Goal: Transaction & Acquisition: Download file/media

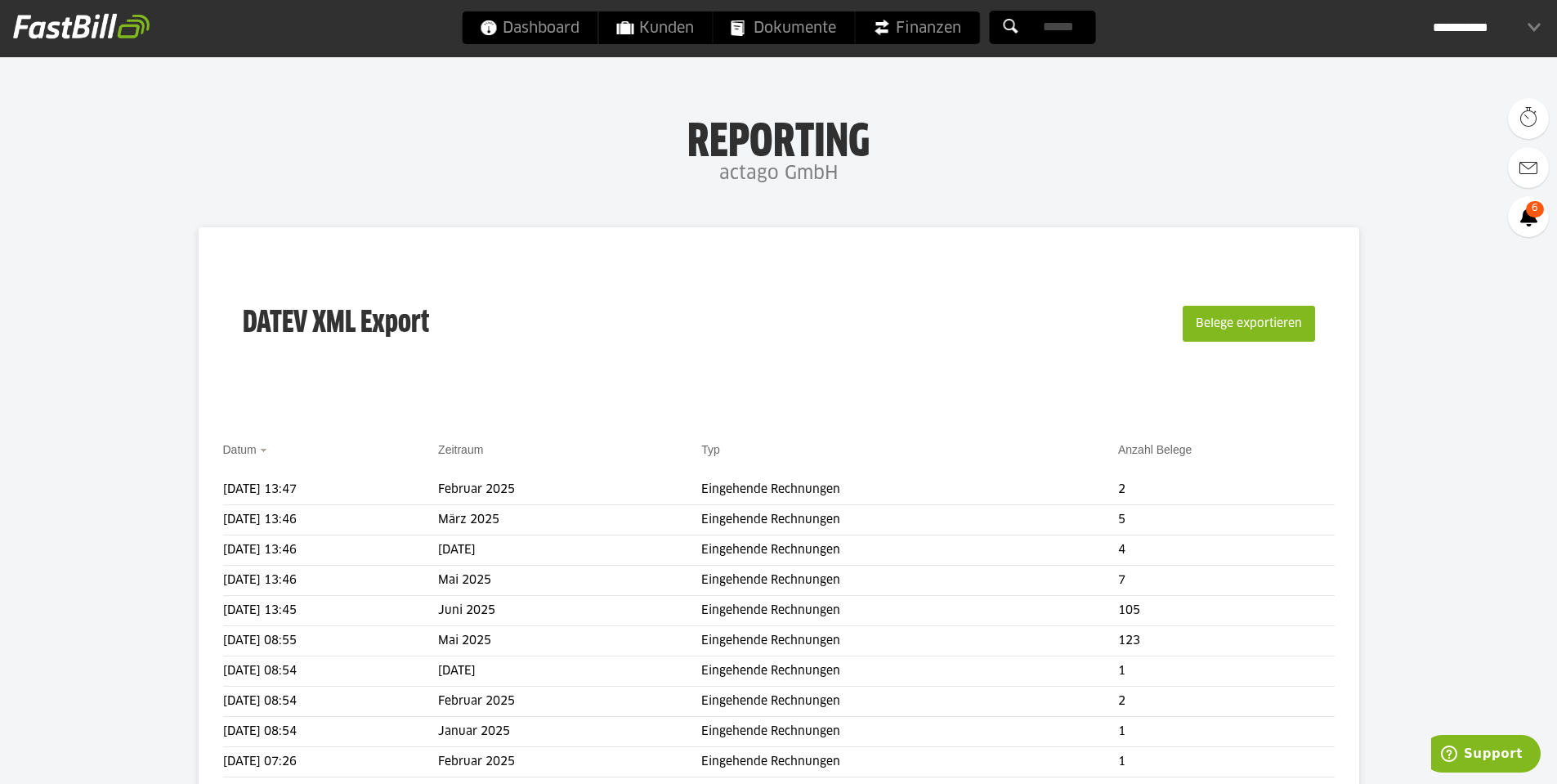
scroll to position [82, 0]
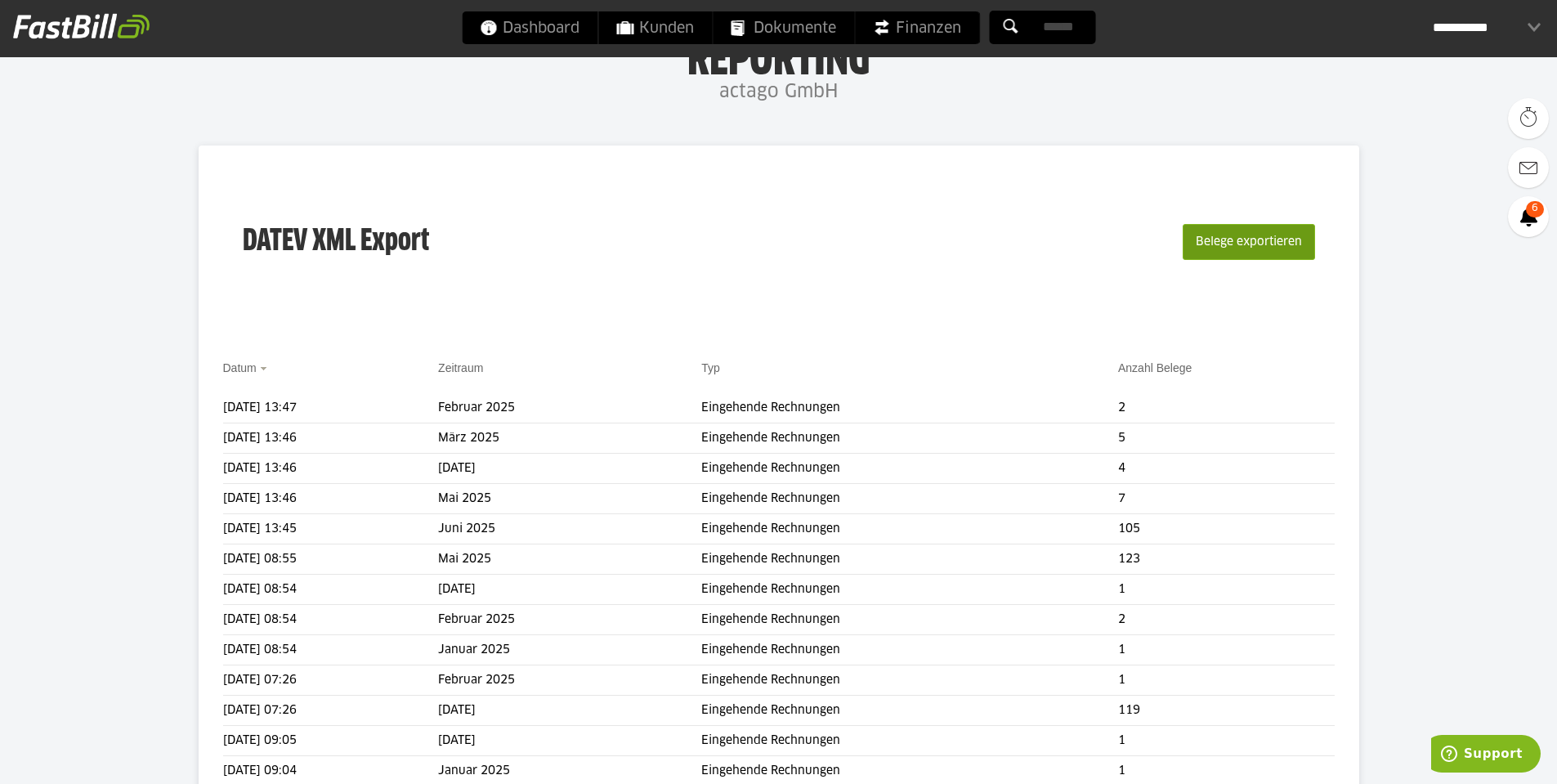
click at [1246, 237] on button "Belege exportieren" at bounding box center [1249, 241] width 132 height 36
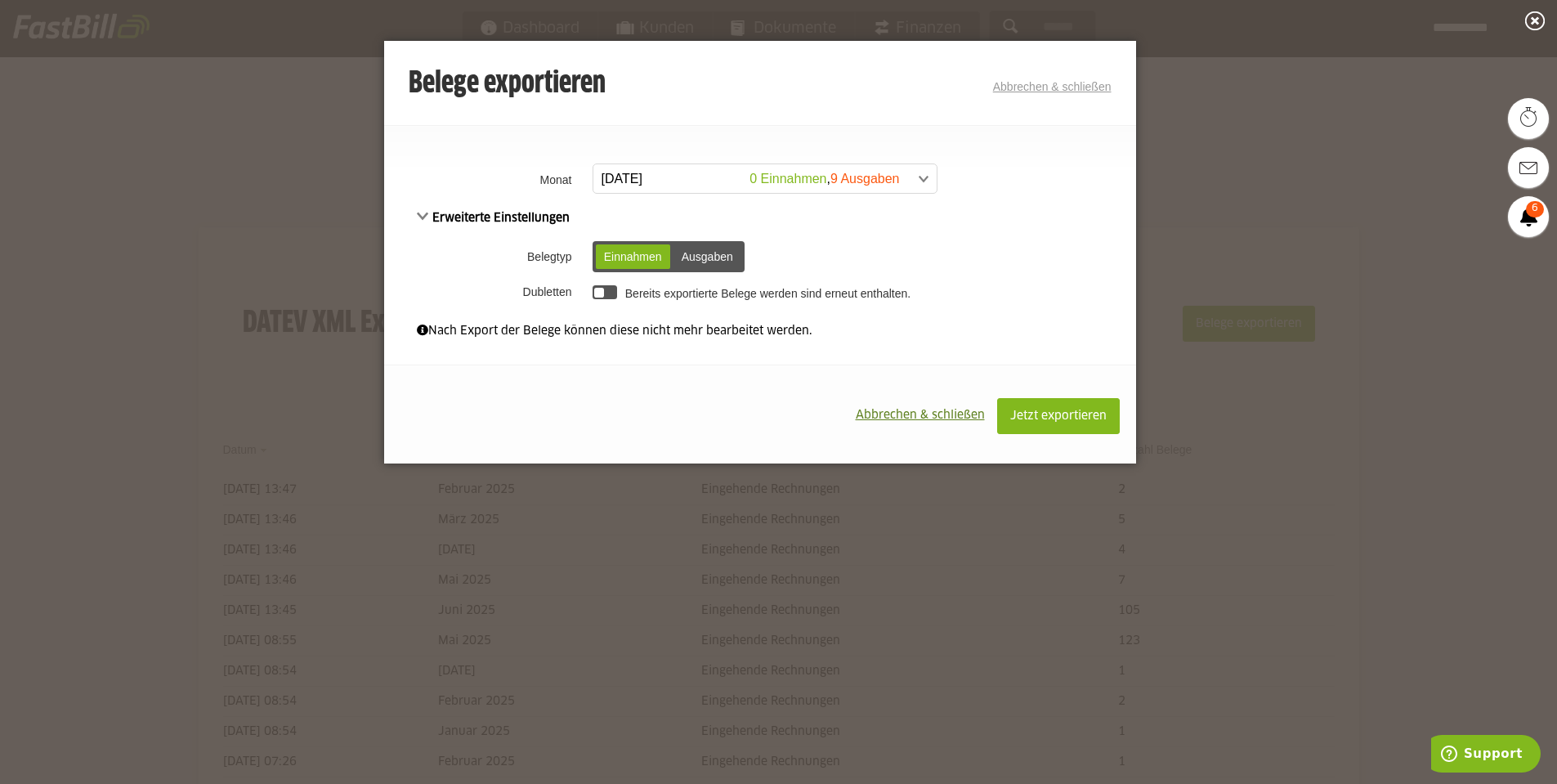
click at [733, 172] on span at bounding box center [756, 179] width 344 height 30
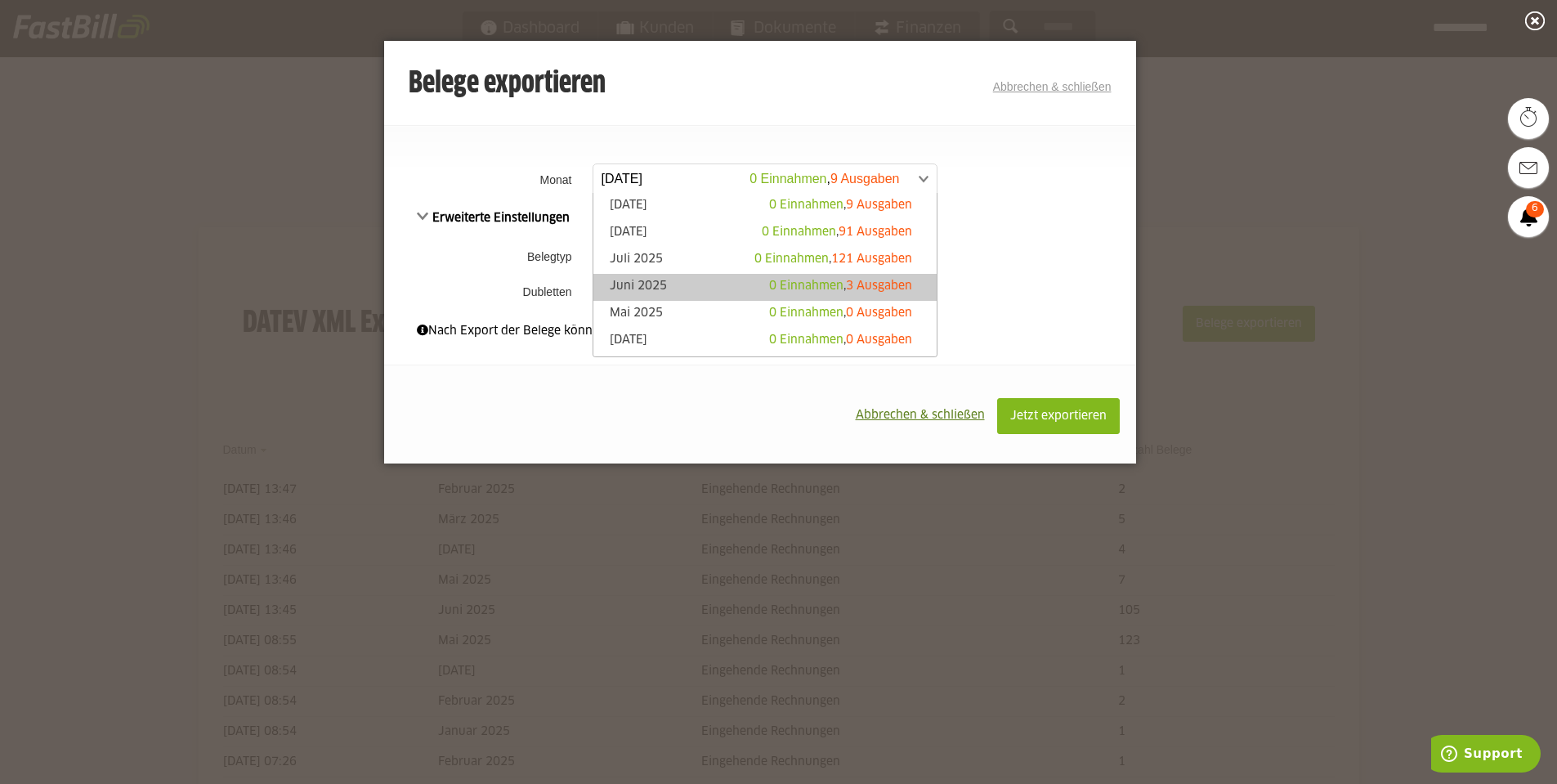
click at [889, 281] on span "3 Ausgaben" at bounding box center [878, 286] width 66 height 11
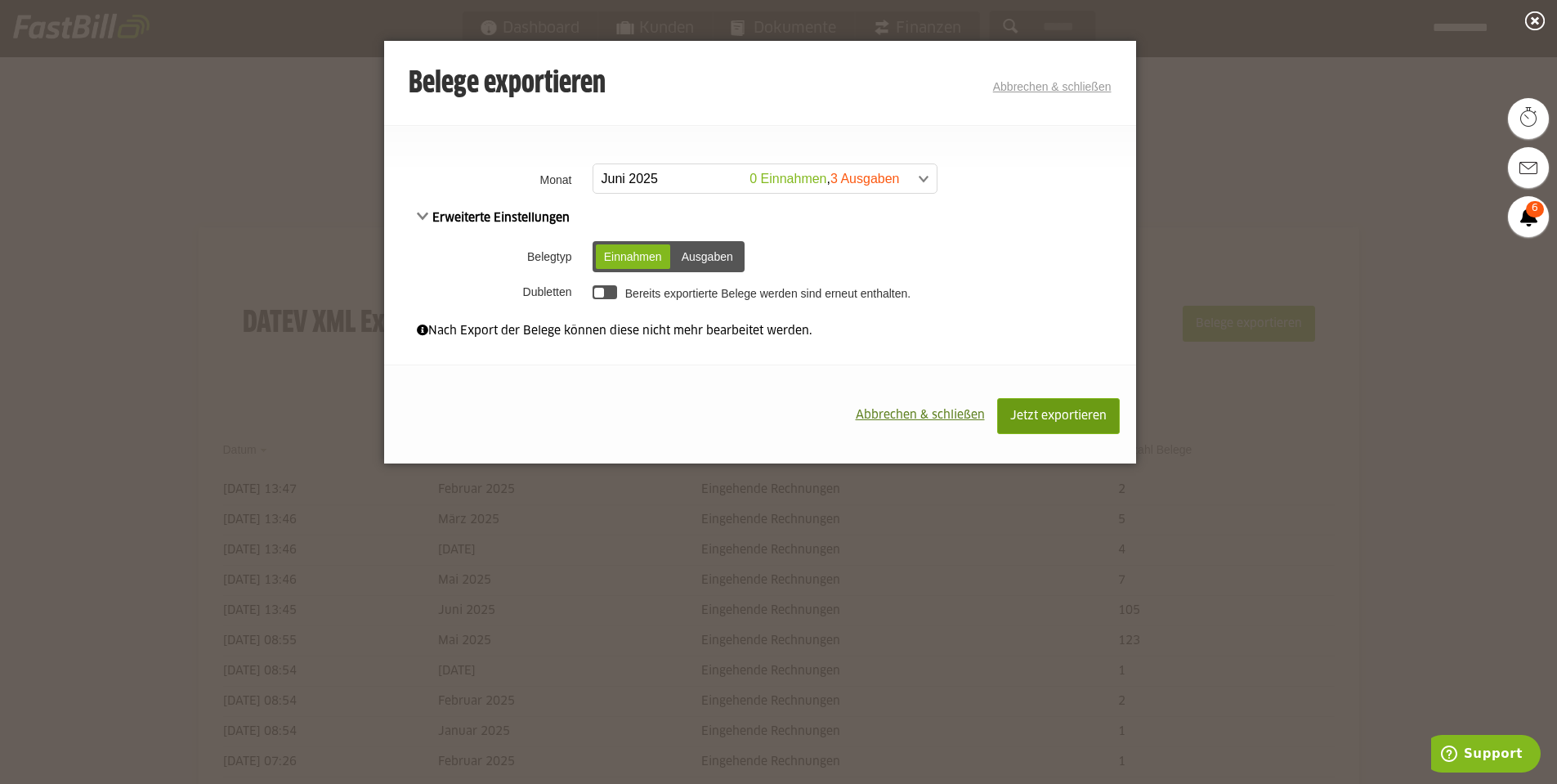
click at [1038, 411] on span "Jetzt exportieren" at bounding box center [1059, 416] width 97 height 11
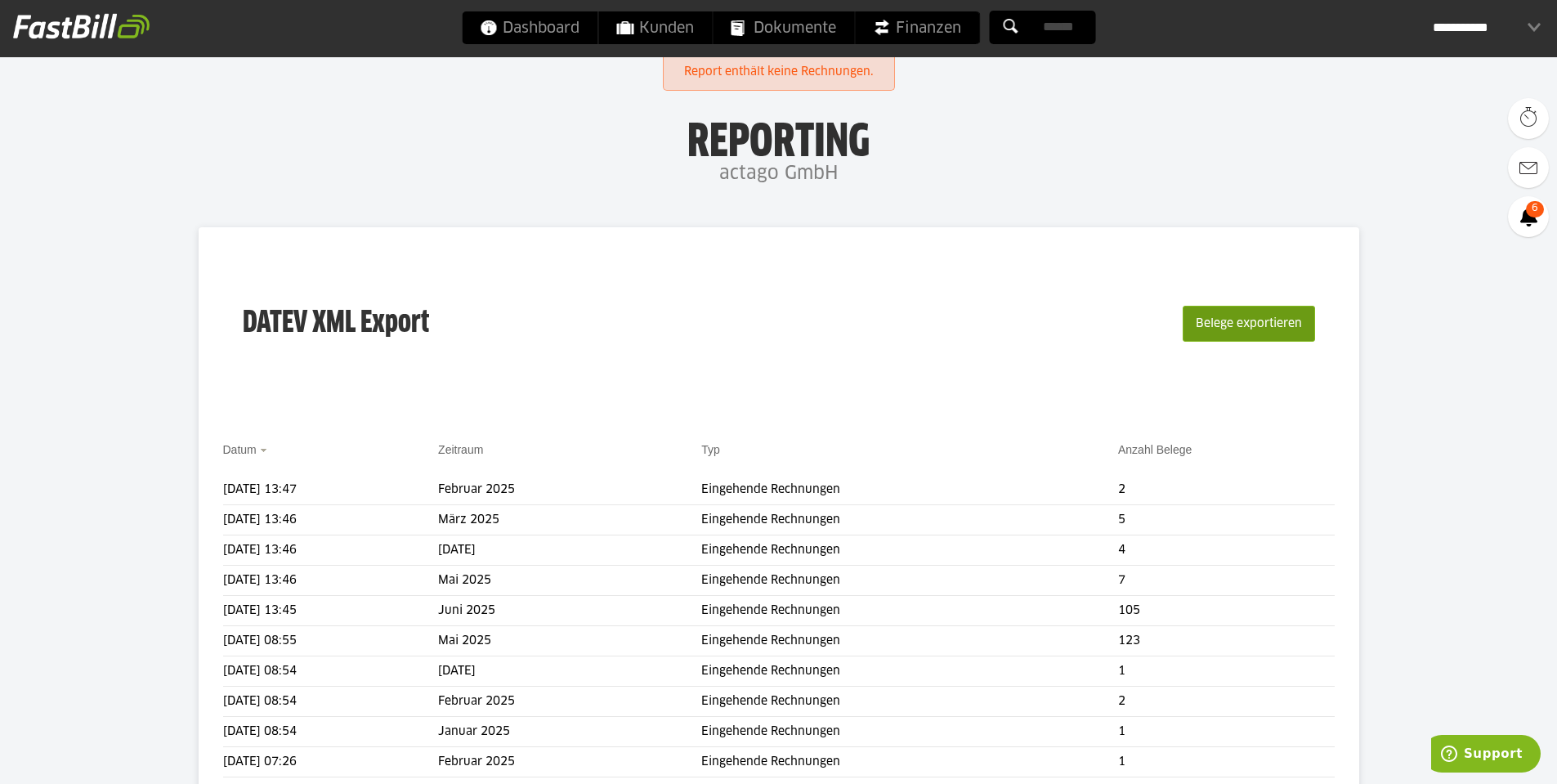
click at [1230, 330] on button "Belege exportieren" at bounding box center [1249, 323] width 132 height 36
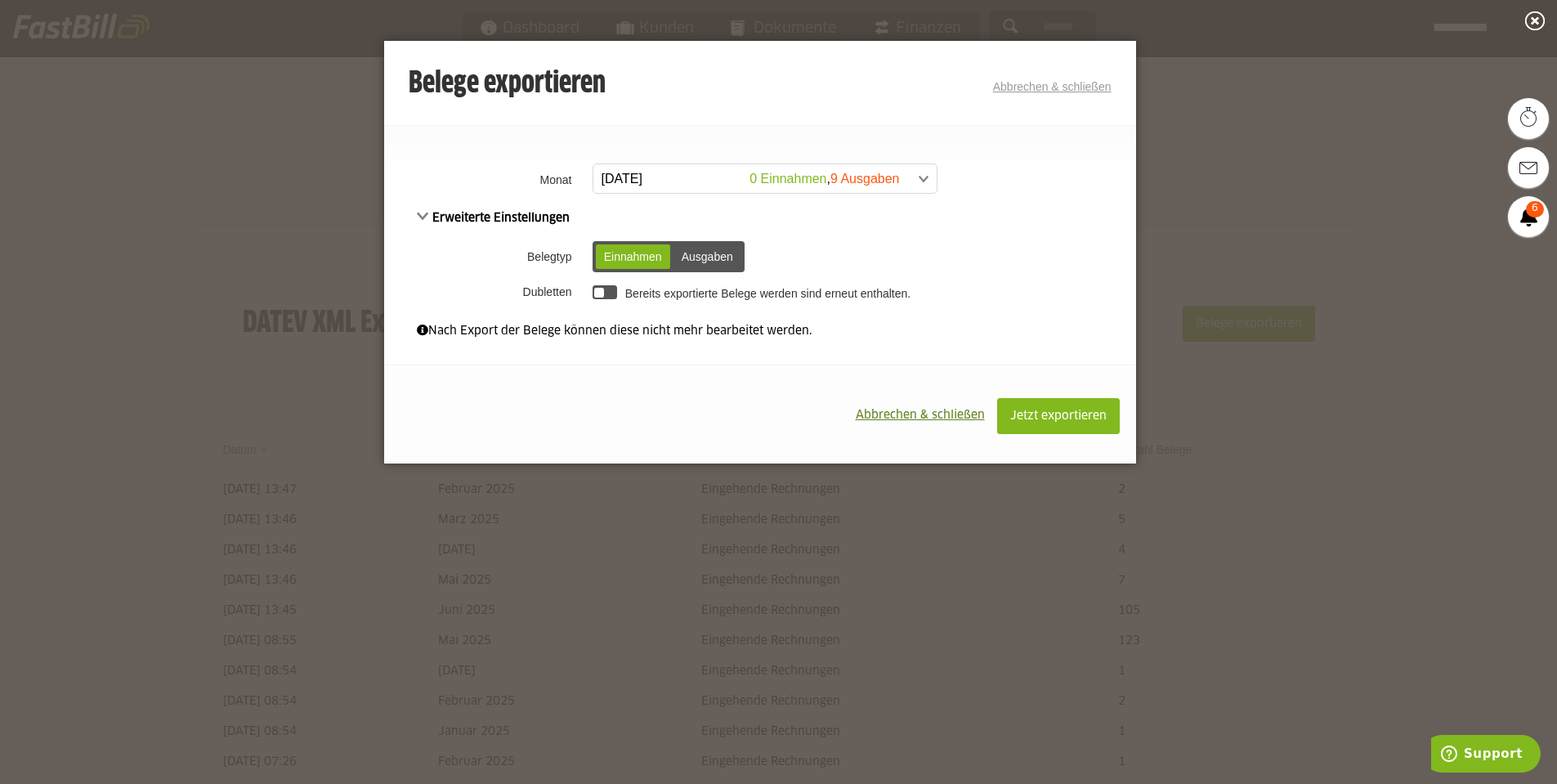
click at [788, 177] on span at bounding box center [756, 179] width 344 height 30
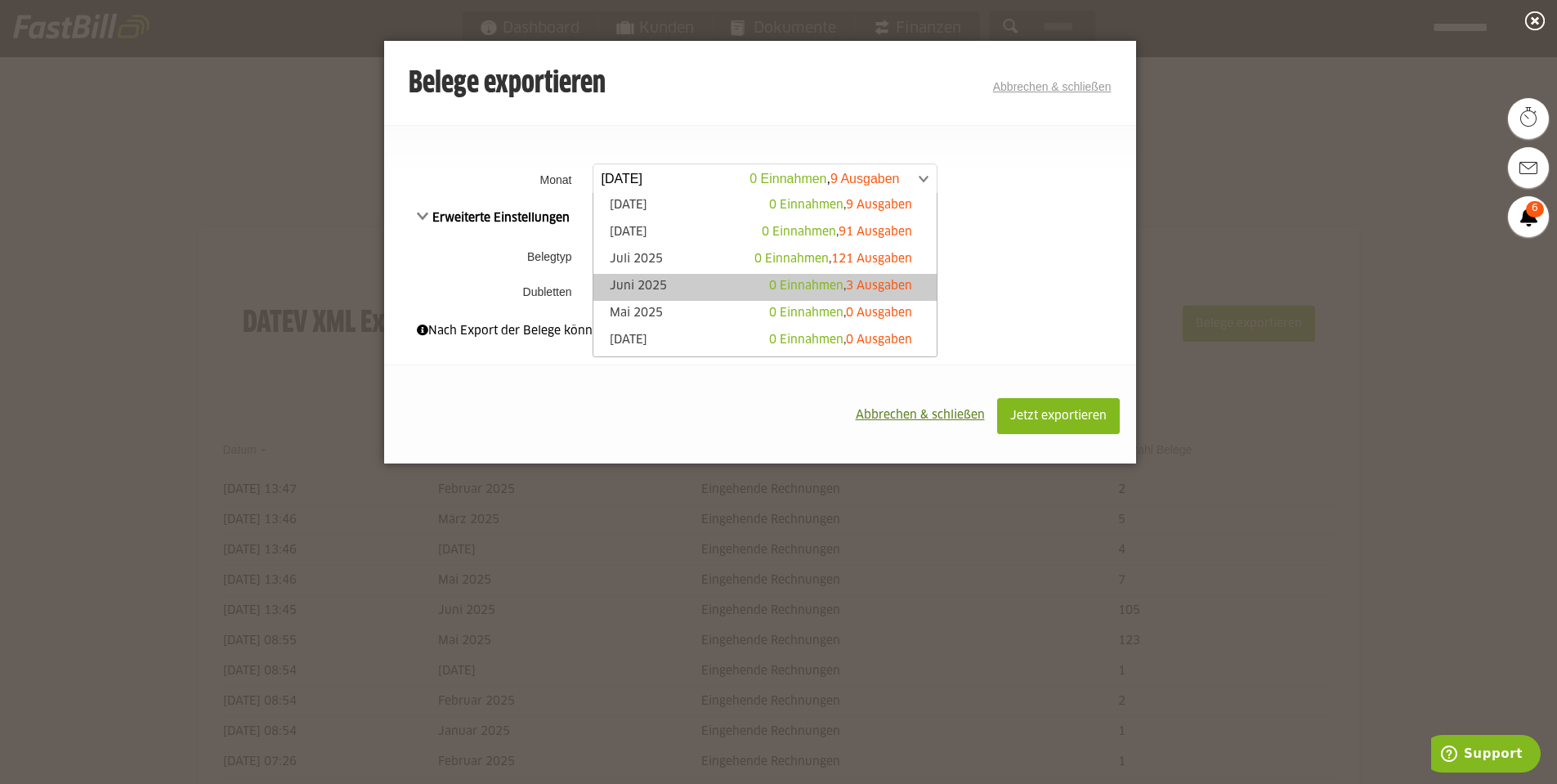
click at [776, 279] on div "0 Einnahmen , 3 Ausgaben" at bounding box center [841, 286] width 143 height 17
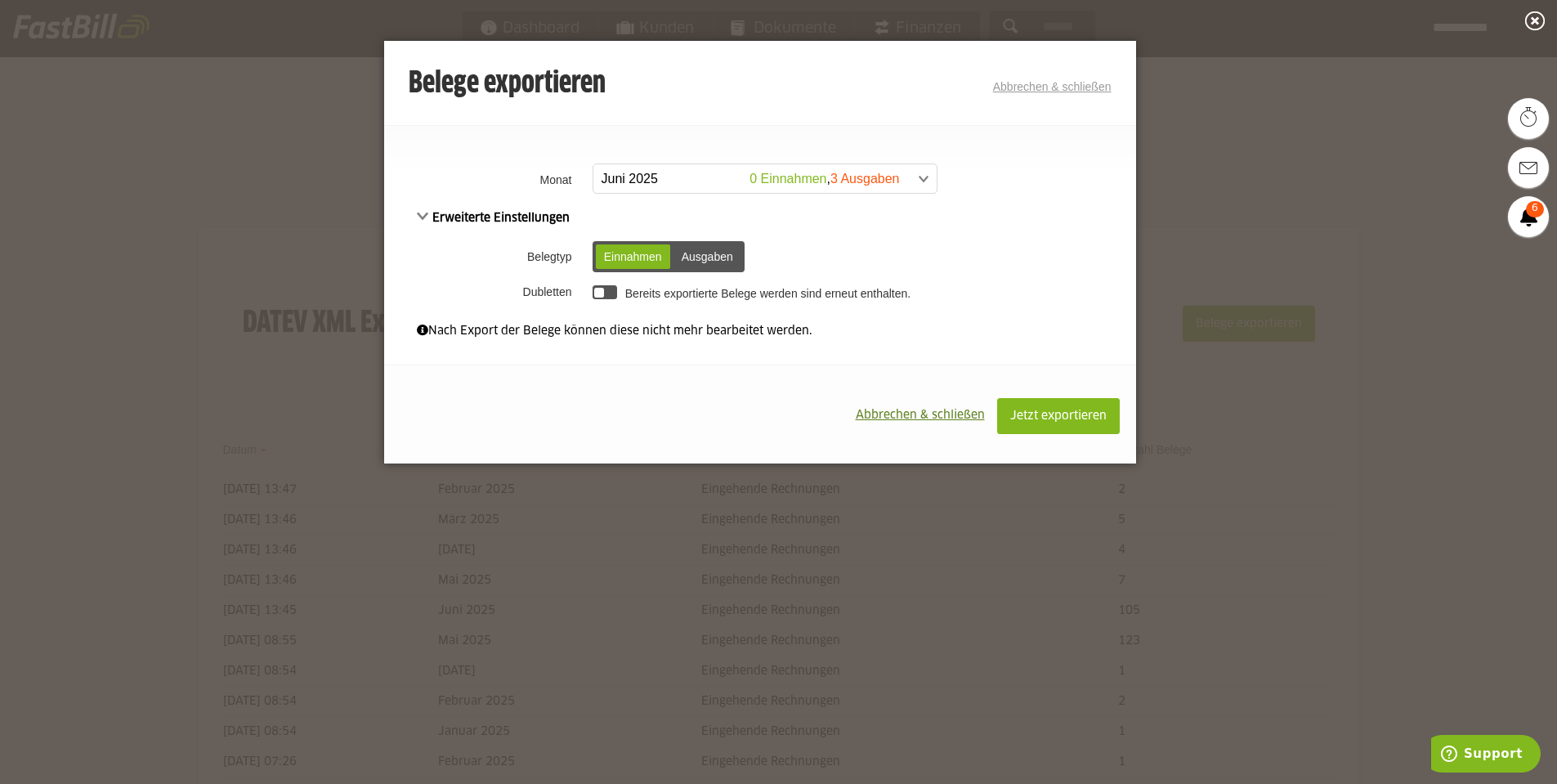
click at [684, 240] on td "Einnahmen Ausgaben Einnahmen Ausgaben" at bounding box center [862, 257] width 548 height 43
click at [695, 250] on div "Ausgaben" at bounding box center [707, 256] width 68 height 24
click at [1068, 405] on button "Jetzt exportieren" at bounding box center [1059, 415] width 123 height 36
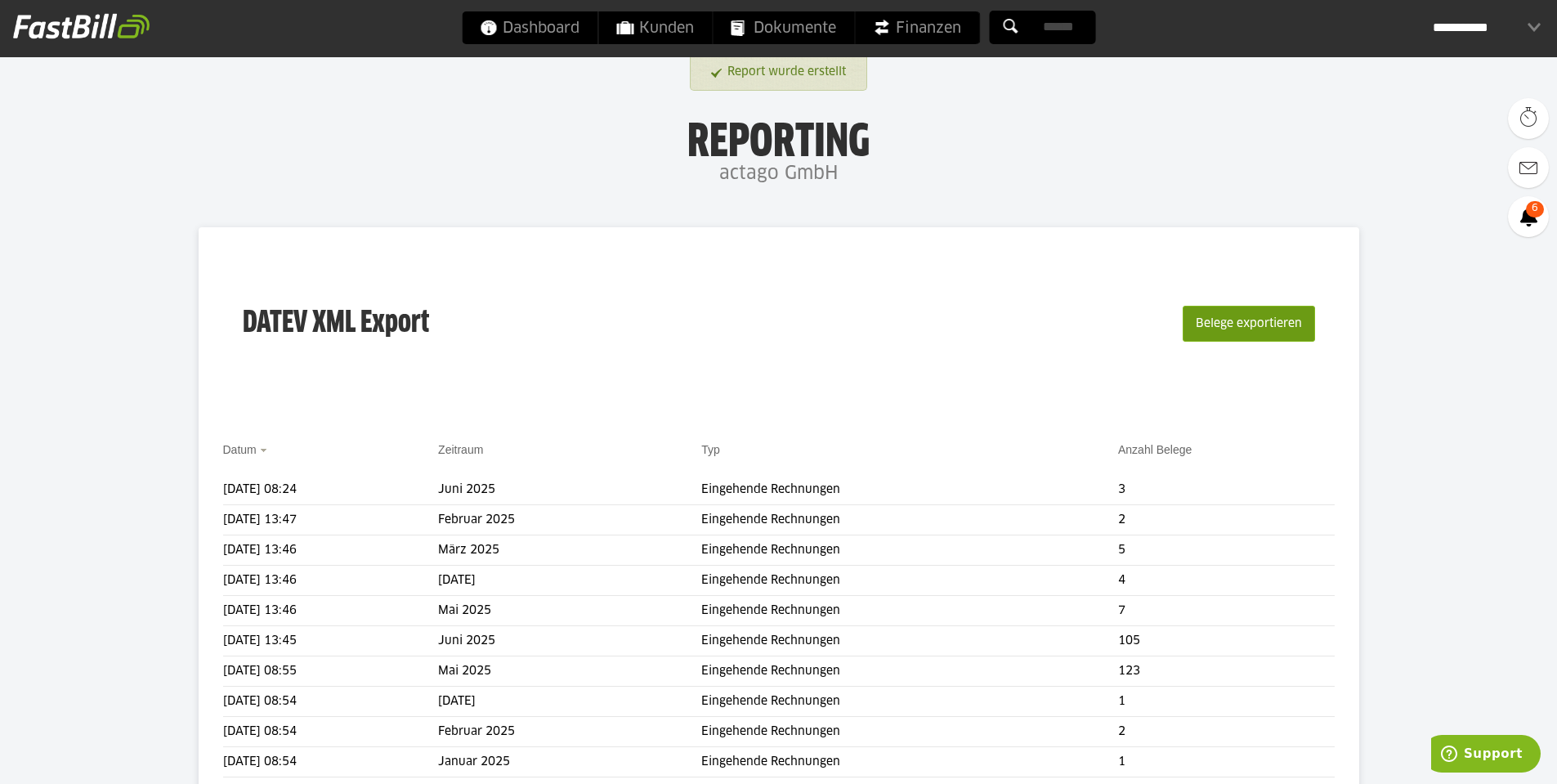
click at [1218, 322] on button "Belege exportieren" at bounding box center [1249, 323] width 132 height 36
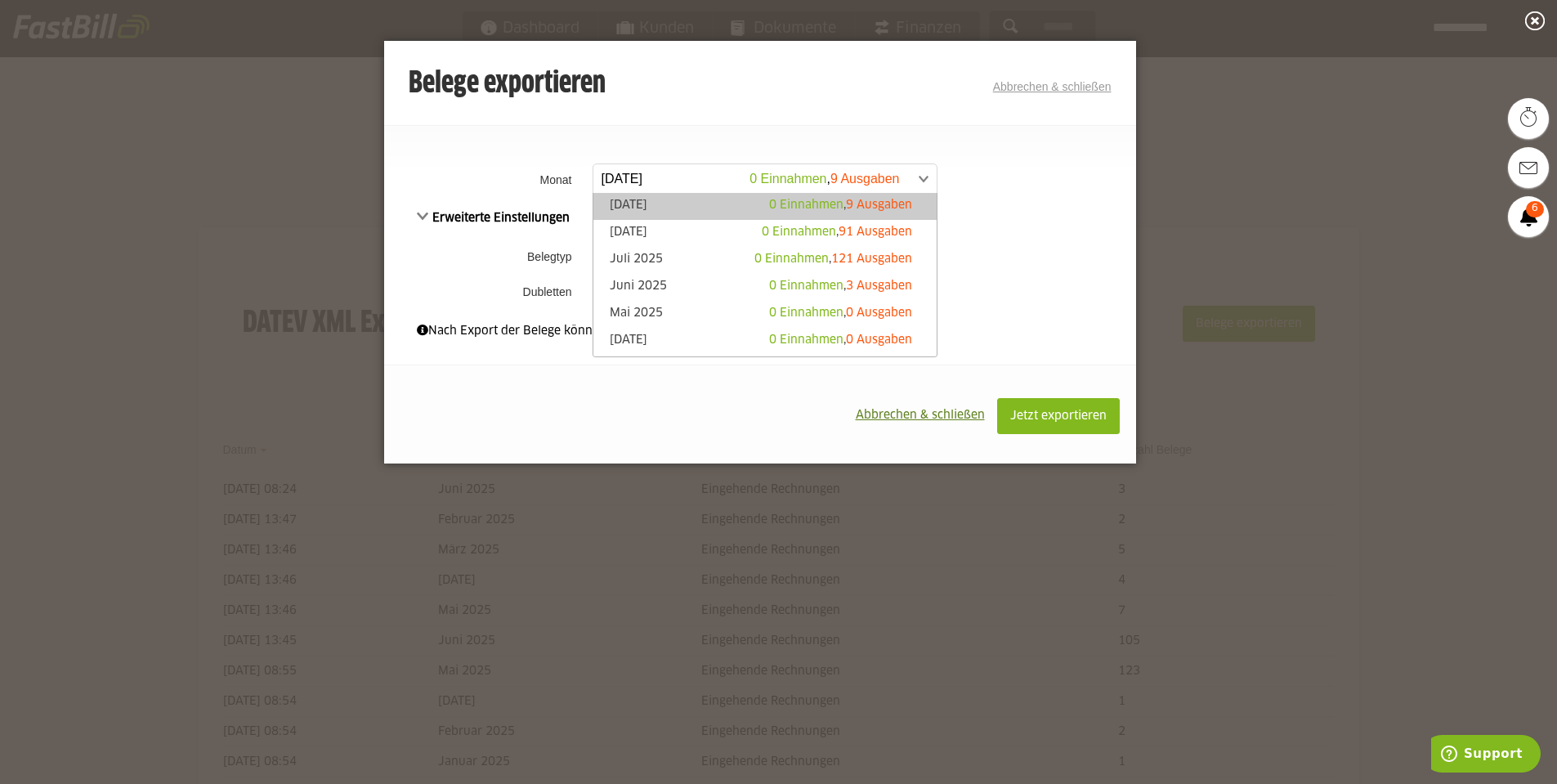
click at [771, 176] on span at bounding box center [756, 179] width 344 height 30
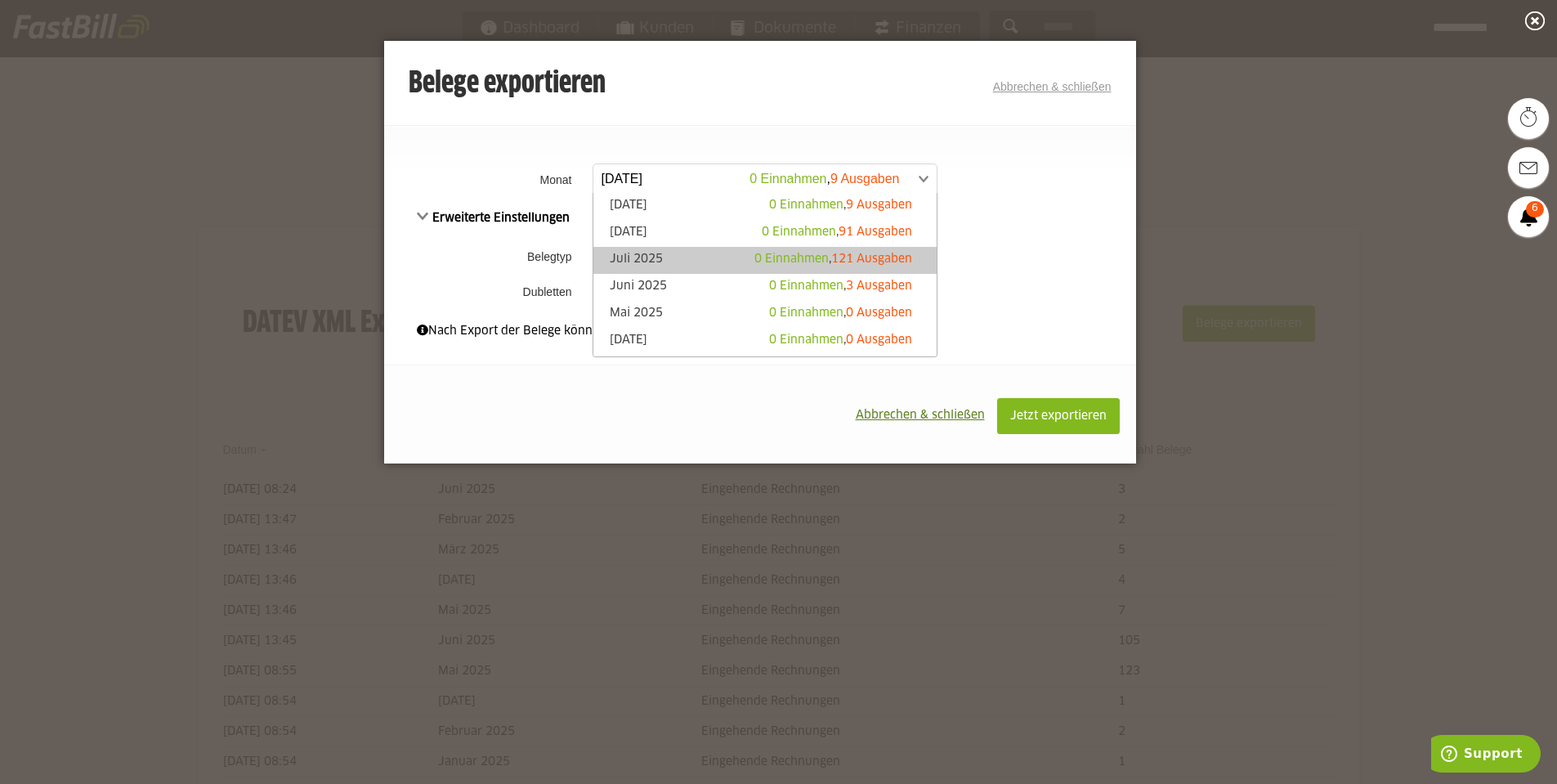
click at [754, 260] on span "0 Einnahmen" at bounding box center [792, 259] width 74 height 11
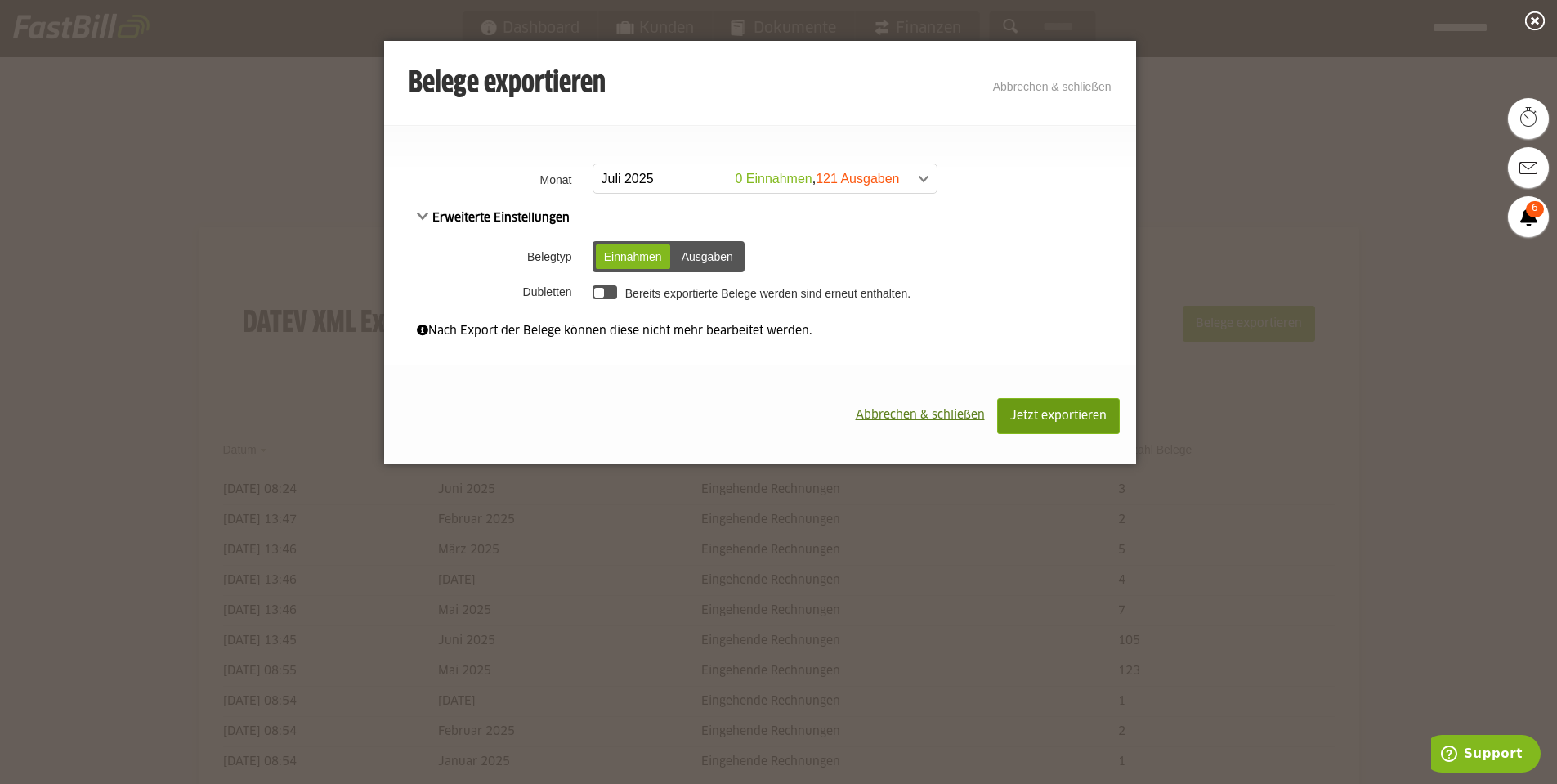
click at [1081, 411] on span "Jetzt exportieren" at bounding box center [1059, 416] width 97 height 11
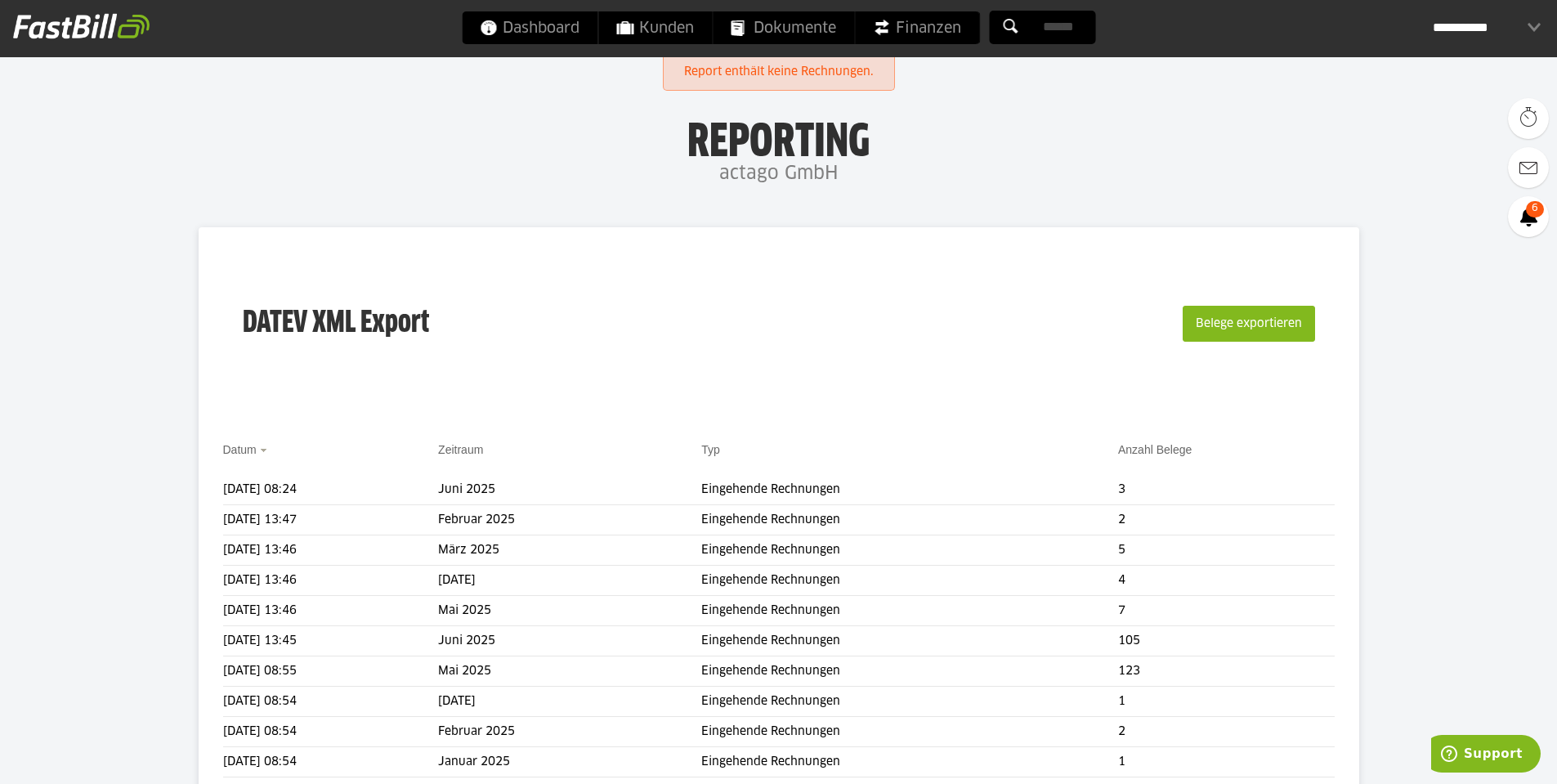
click at [1243, 320] on button "Belege exportieren" at bounding box center [1249, 323] width 132 height 36
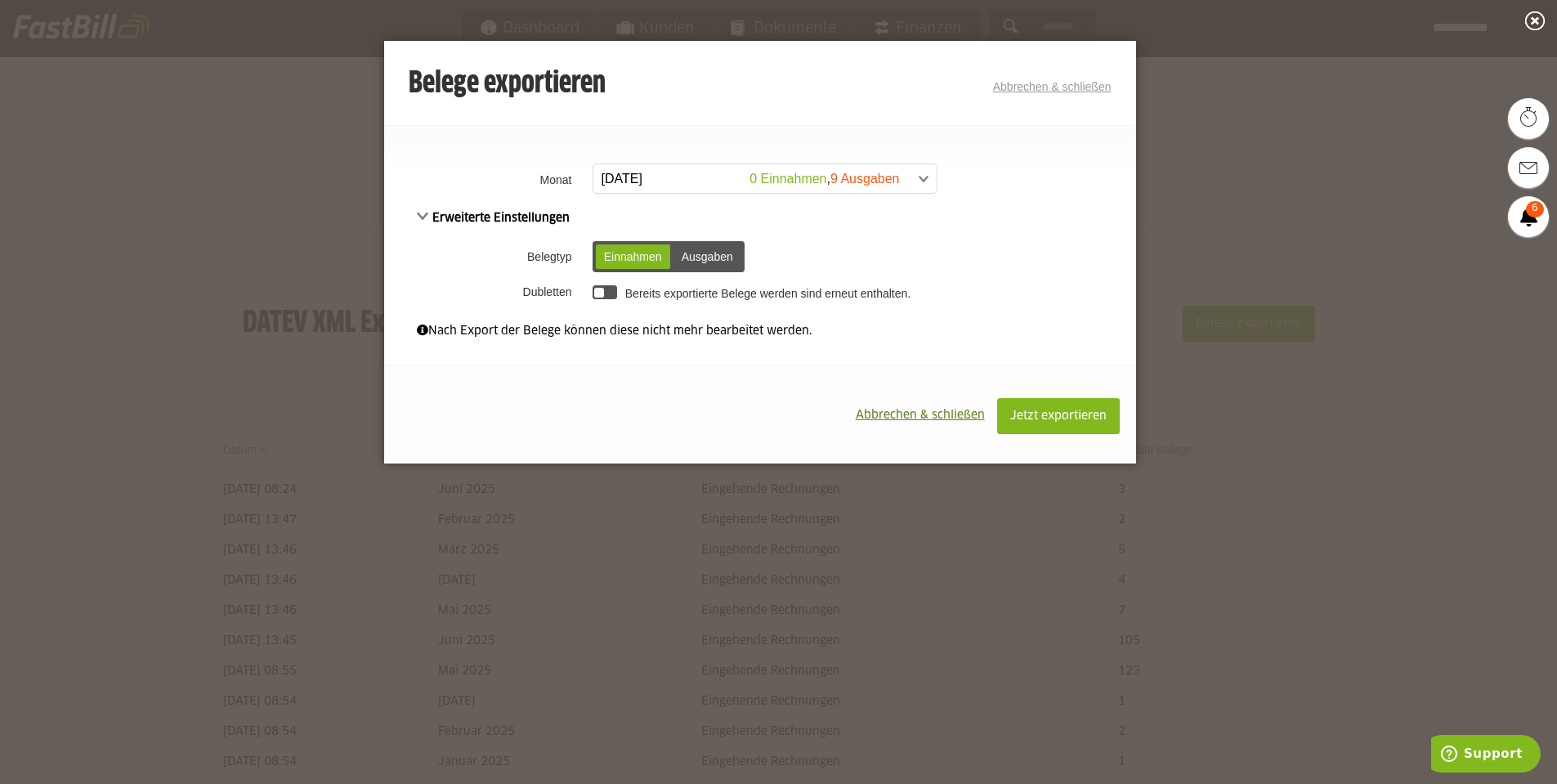
click at [818, 182] on span at bounding box center [756, 179] width 344 height 30
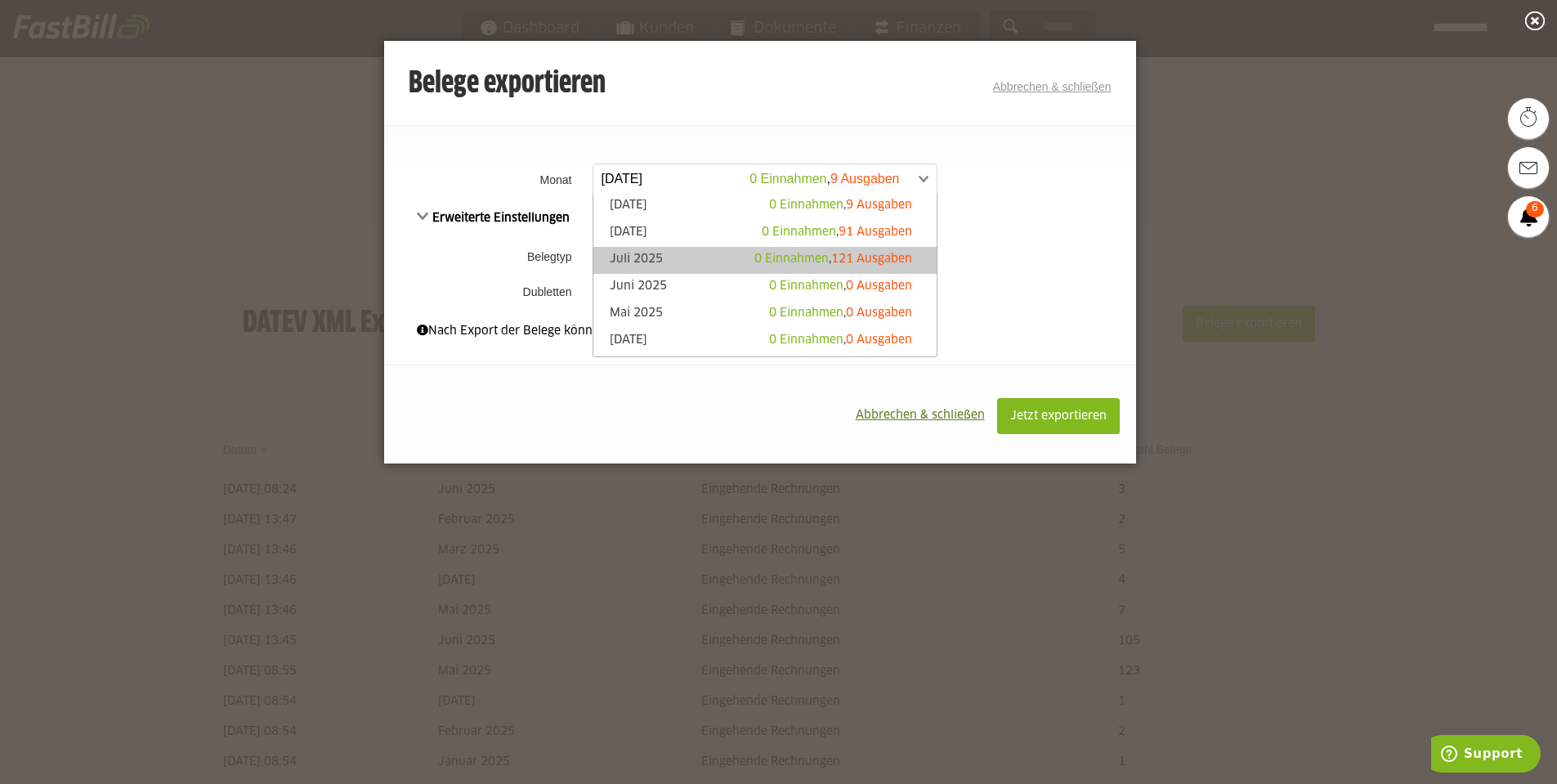
click at [871, 256] on span "121 Ausgaben" at bounding box center [872, 259] width 81 height 11
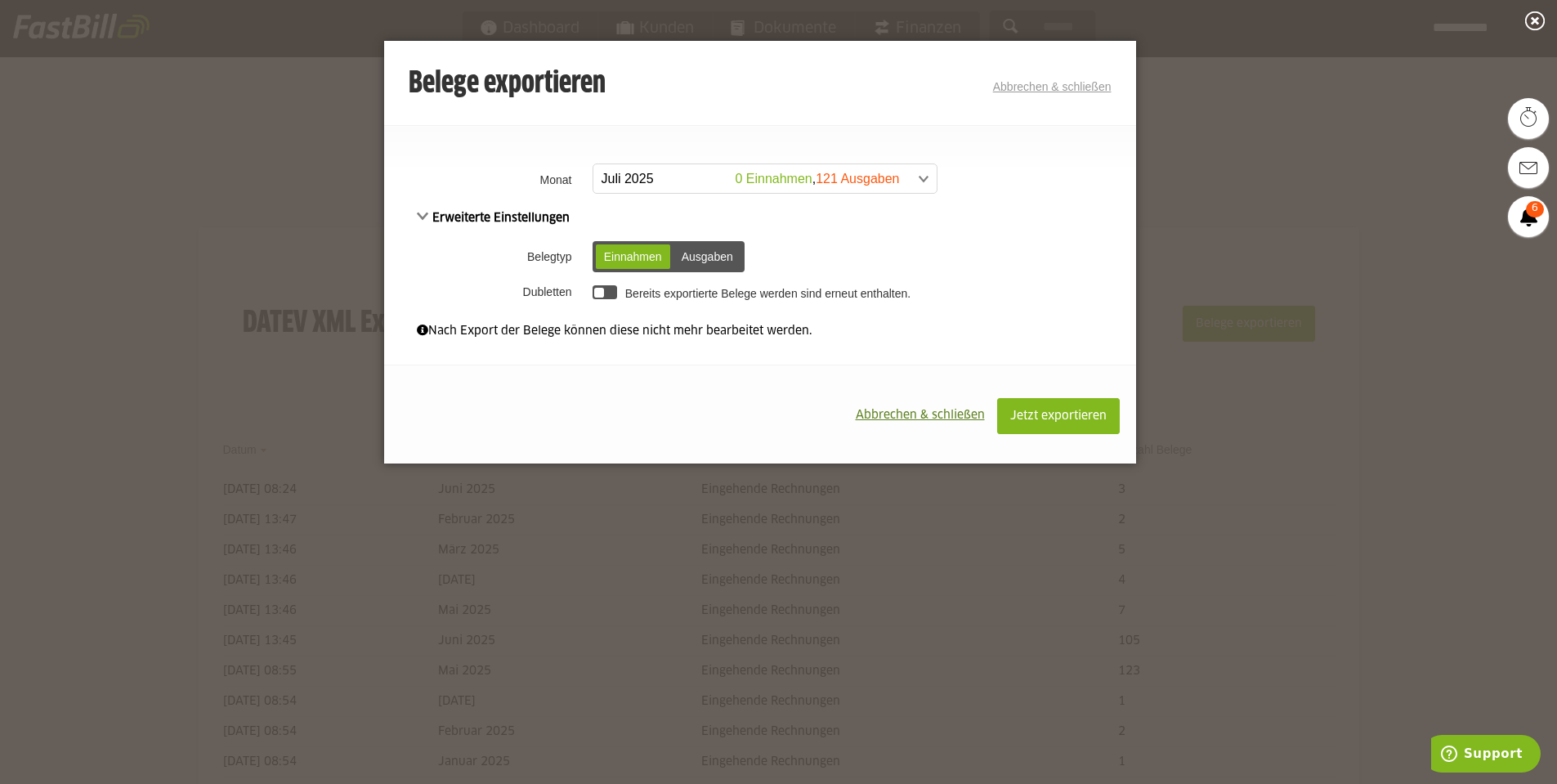
click at [719, 246] on div "Ausgaben" at bounding box center [707, 256] width 68 height 24
click at [1032, 416] on span "Jetzt exportieren" at bounding box center [1059, 416] width 97 height 11
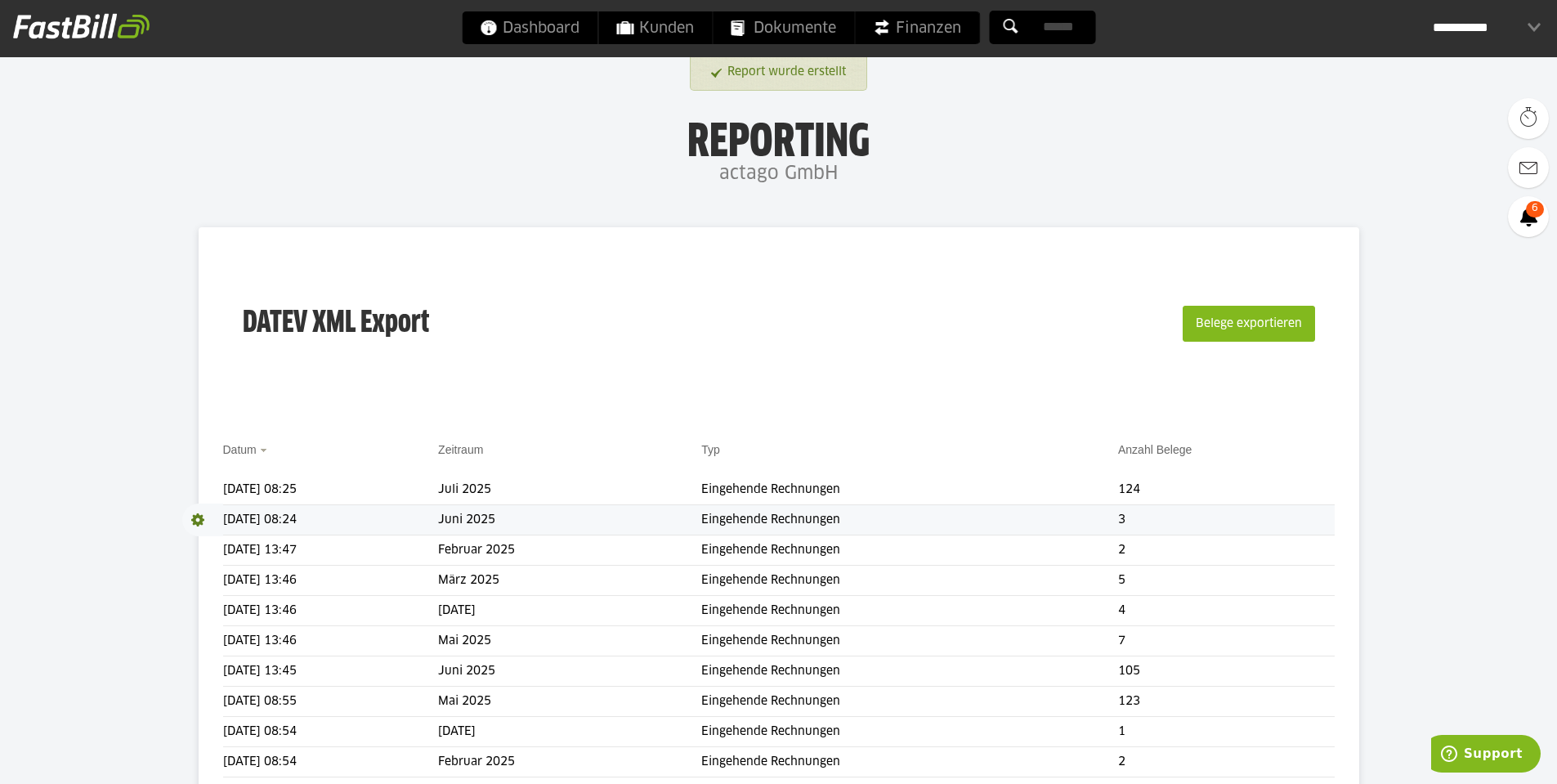
click at [193, 517] on span at bounding box center [203, 520] width 41 height 33
click at [215, 538] on link "Download" at bounding box center [226, 541] width 88 height 19
click at [201, 486] on span at bounding box center [203, 489] width 41 height 33
click at [214, 510] on link "Download" at bounding box center [226, 511] width 88 height 19
click at [945, 256] on div "DATEV XML Export Belege exportieren" at bounding box center [779, 333] width 1112 height 164
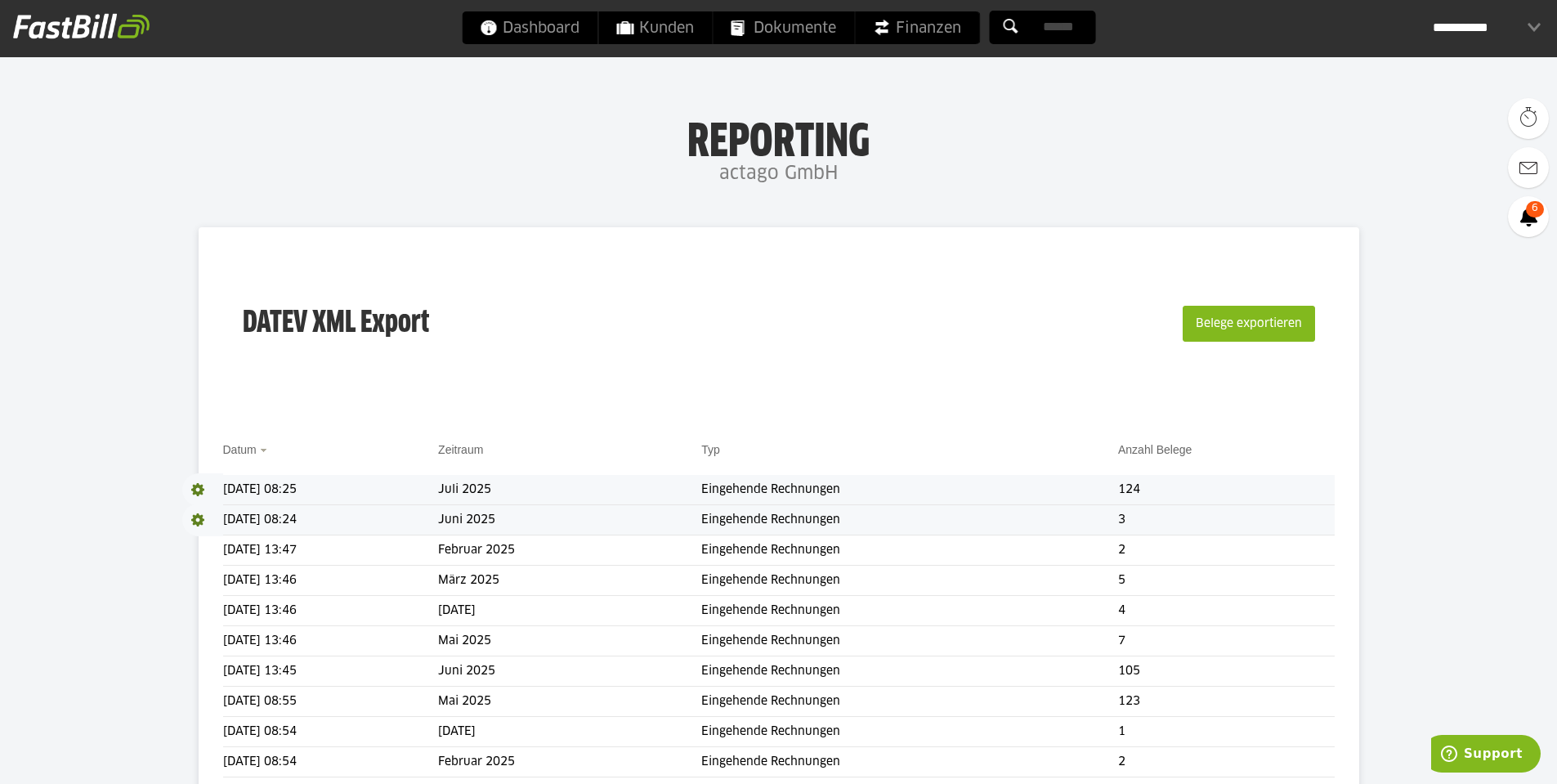
click at [1505, 37] on div "**********" at bounding box center [1486, 27] width 108 height 33
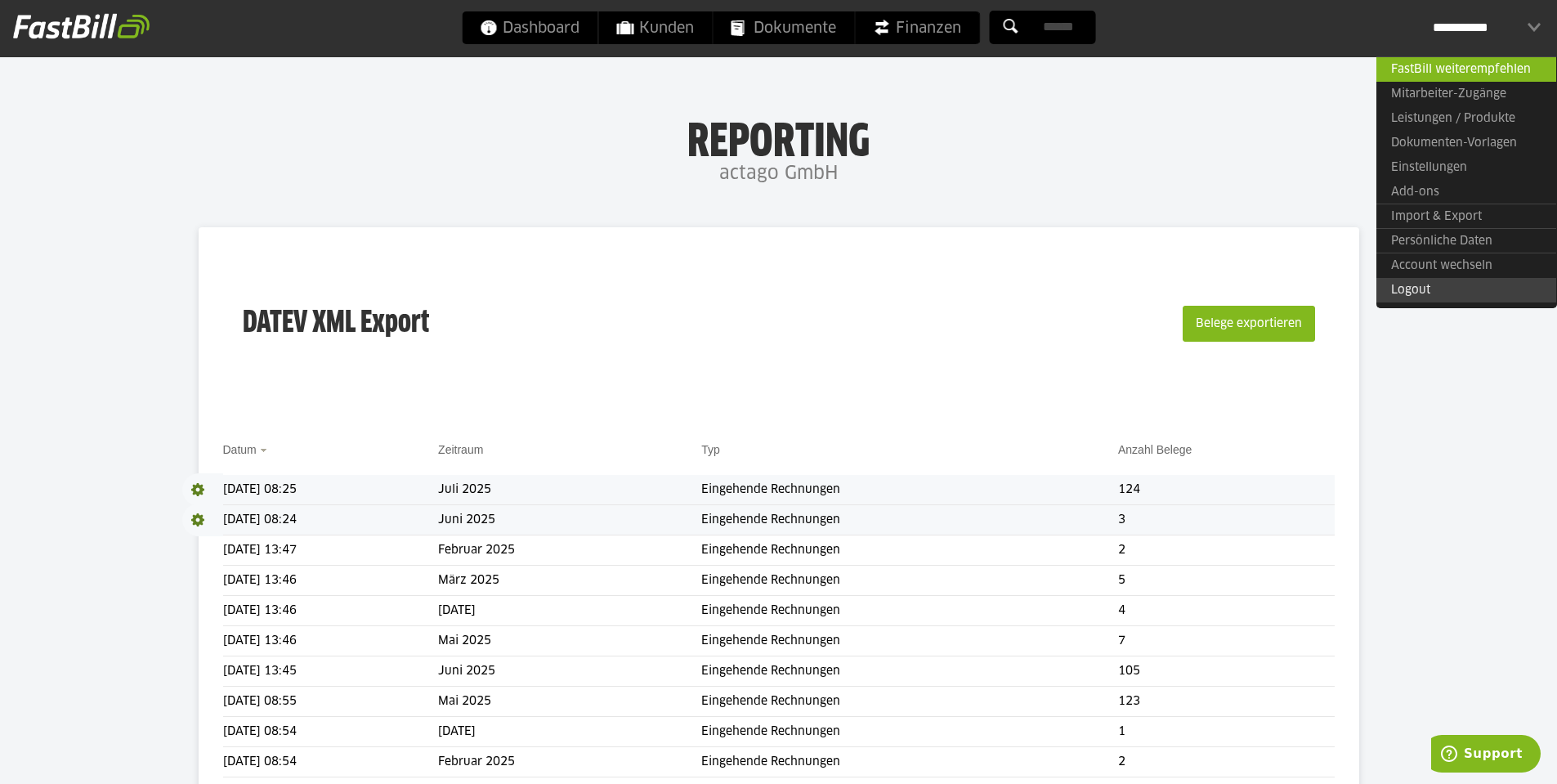
click at [1455, 291] on link "Logout" at bounding box center [1466, 290] width 180 height 24
